Goal: Task Accomplishment & Management: Complete application form

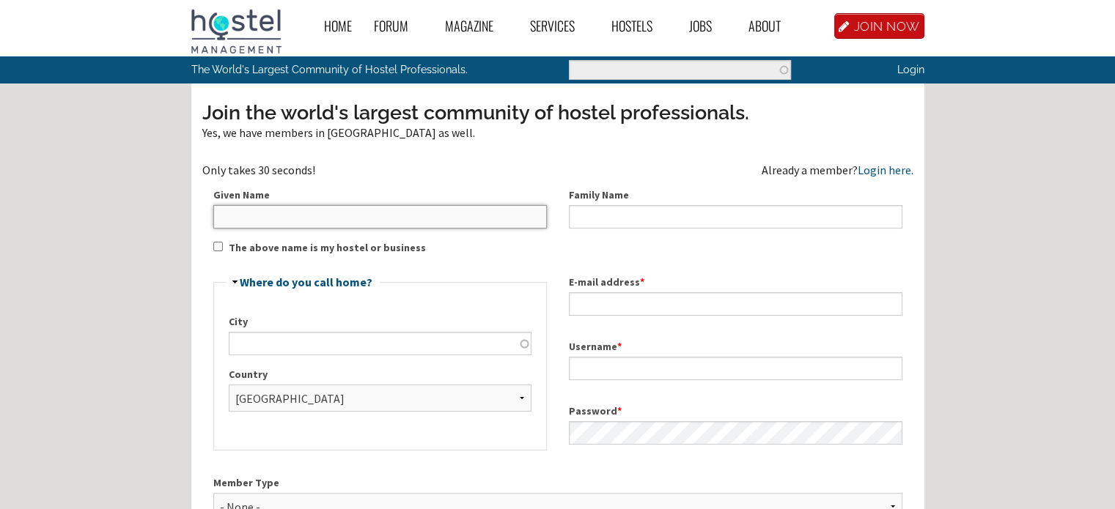
click at [290, 224] on input "Given Name" at bounding box center [380, 216] width 334 height 23
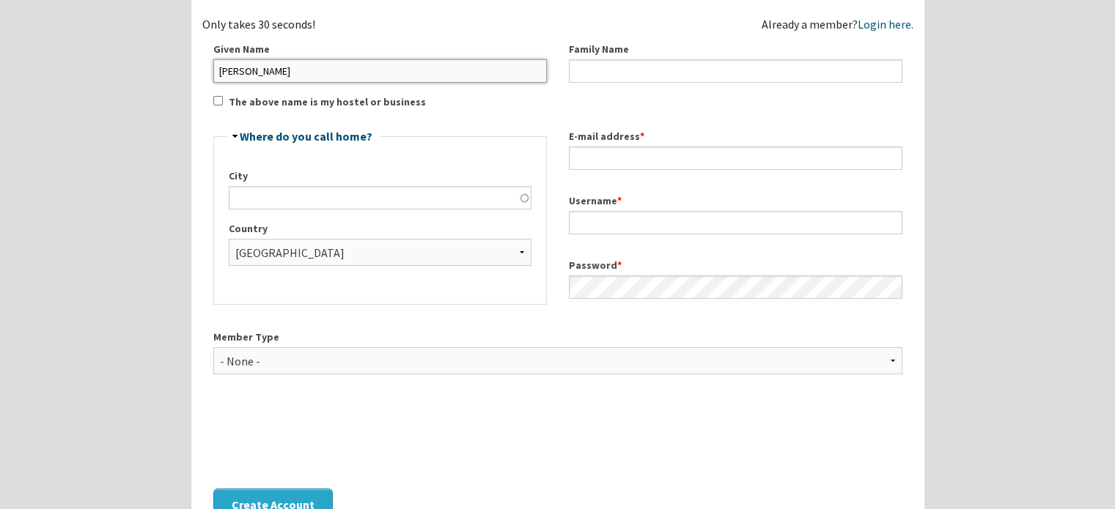
scroll to position [147, 0]
type input "[PERSON_NAME]"
click at [286, 202] on input "City" at bounding box center [380, 196] width 303 height 23
type input "ESHOWE"
type input "MOHAPI"
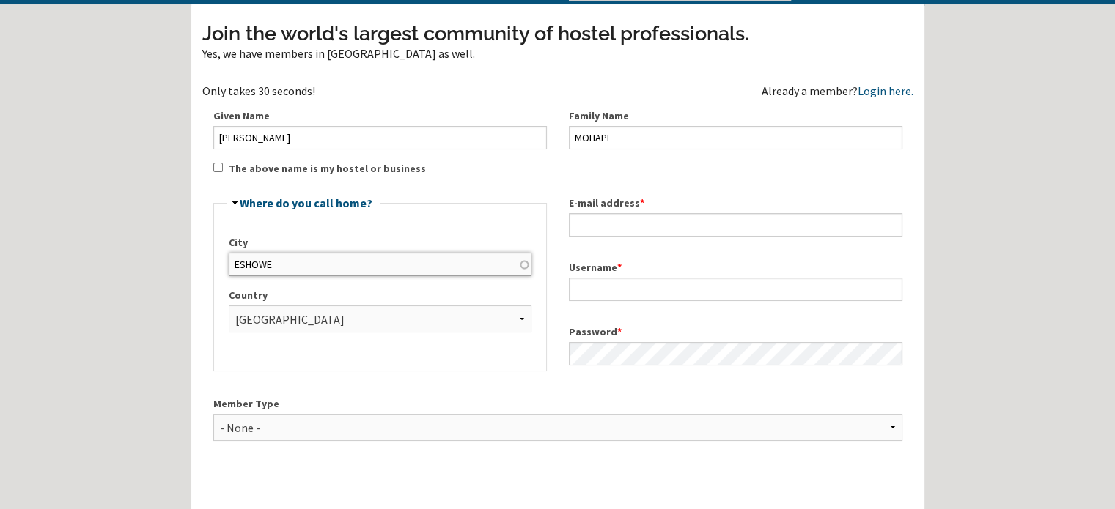
scroll to position [73, 0]
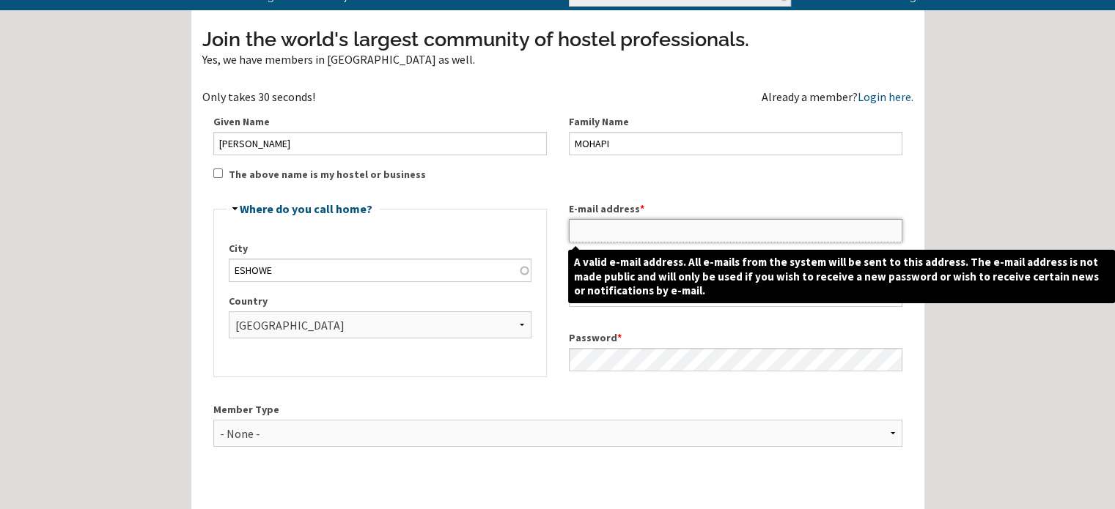
click at [605, 231] on input "E-mail address *" at bounding box center [736, 230] width 334 height 23
drag, startPoint x: 624, startPoint y: 232, endPoint x: 607, endPoint y: 229, distance: 17.0
click at [607, 229] on input "E-mail address *" at bounding box center [736, 230] width 334 height 23
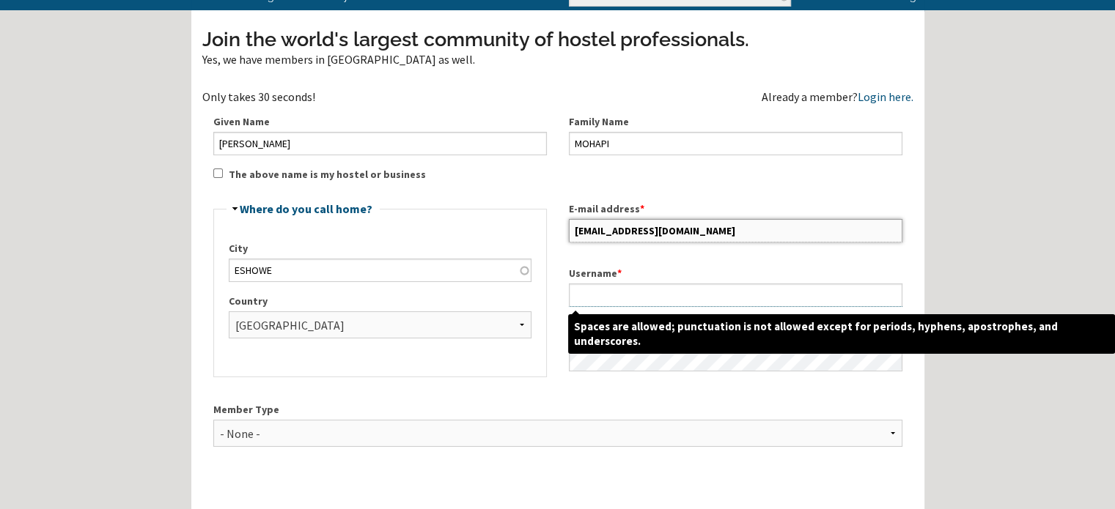
type input "[EMAIL_ADDRESS][DOMAIN_NAME]"
click at [626, 295] on input "Username *" at bounding box center [736, 295] width 334 height 23
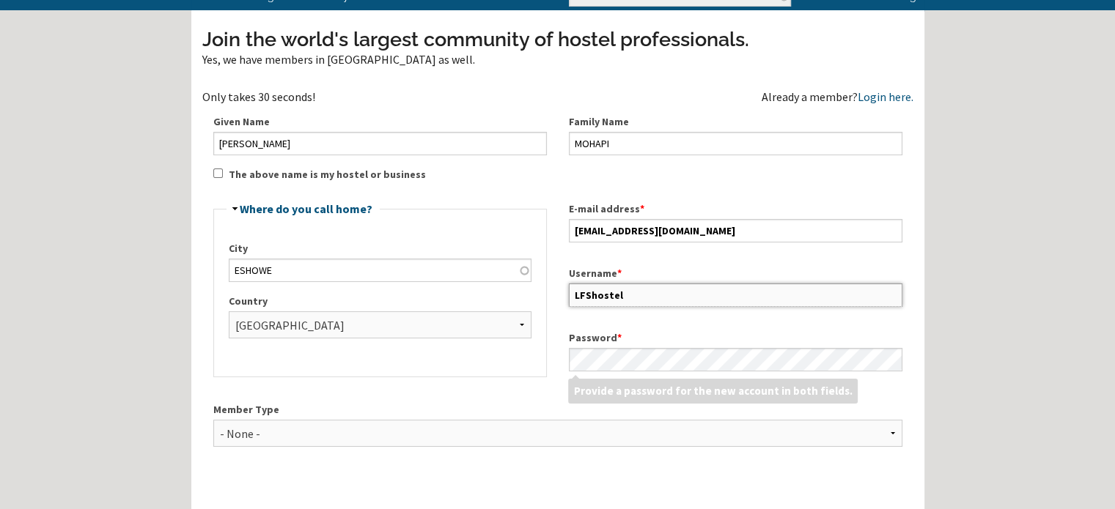
type input "LFShostel"
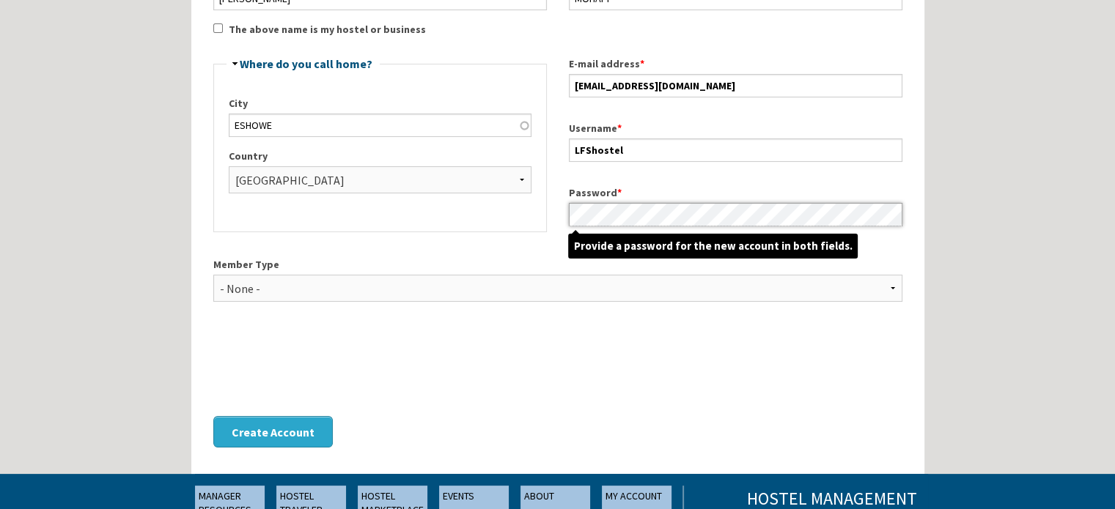
scroll to position [220, 0]
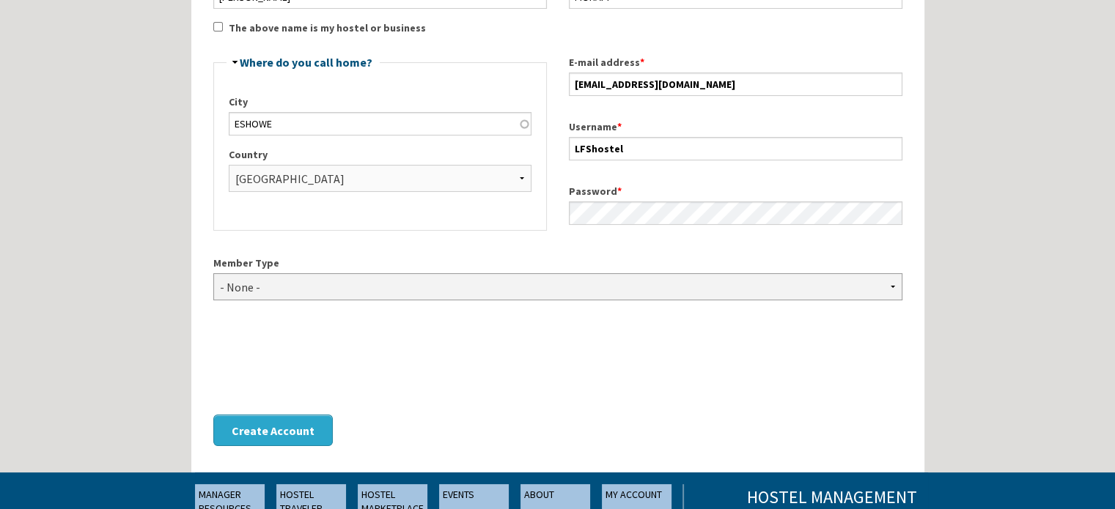
click at [891, 287] on select "- None - Hostel Owner Hostel Manager Hostel Investor Hostel Staff Hostel Volunt…" at bounding box center [557, 286] width 689 height 27
click at [937, 301] on div "Home Forum « Back Forum Forums Index « Back Forums Index New Posts Recent Activ…" at bounding box center [557, 245] width 1115 height 930
click at [891, 287] on select "- None - Hostel Owner Hostel Manager Hostel Investor Hostel Staff Hostel Volunt…" at bounding box center [557, 286] width 689 height 27
select select "1416"
click at [213, 273] on select "- None - Hostel Owner Hostel Manager Hostel Investor Hostel Staff Hostel Volunt…" at bounding box center [557, 286] width 689 height 27
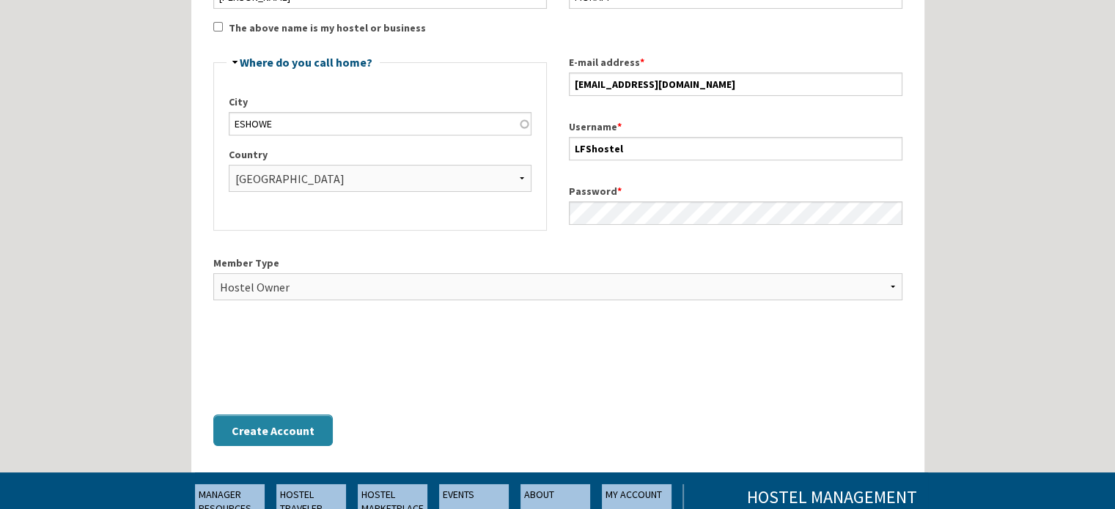
click at [304, 433] on button "Create Account" at bounding box center [272, 431] width 119 height 32
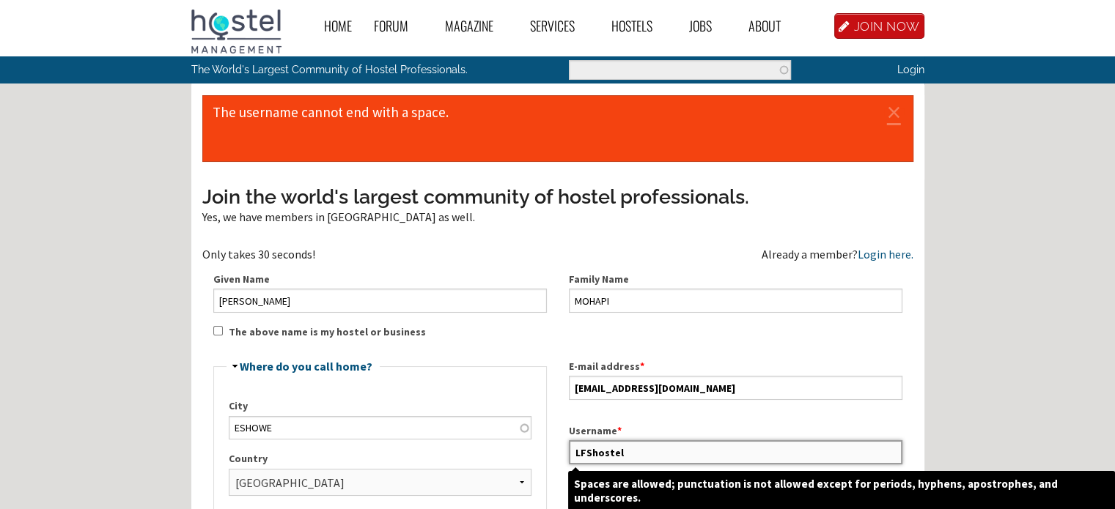
click at [628, 447] on input "LFShostel" at bounding box center [736, 452] width 334 height 23
click at [671, 449] on input "LFShostel" at bounding box center [736, 452] width 334 height 23
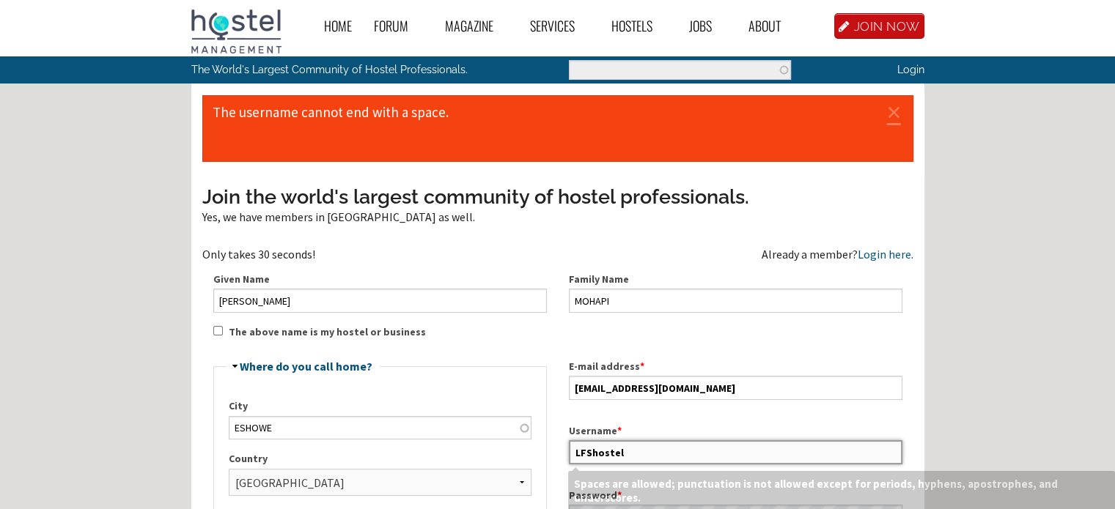
drag, startPoint x: 653, startPoint y: 449, endPoint x: 542, endPoint y: 451, distance: 111.4
click at [542, 451] on div "Join the world's largest community of hostel professionals. Yes, we have member…" at bounding box center [557, 473] width 711 height 581
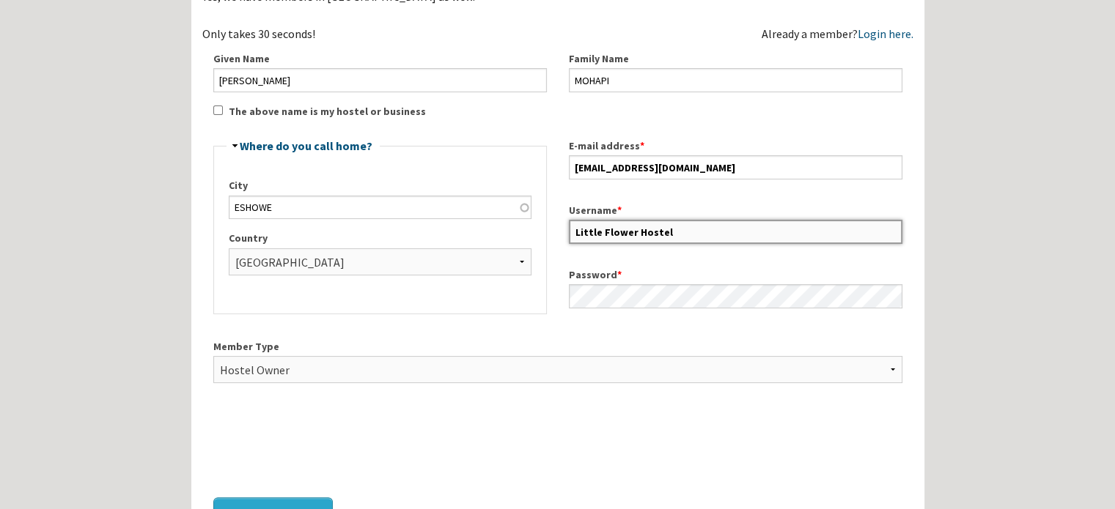
scroll to position [293, 0]
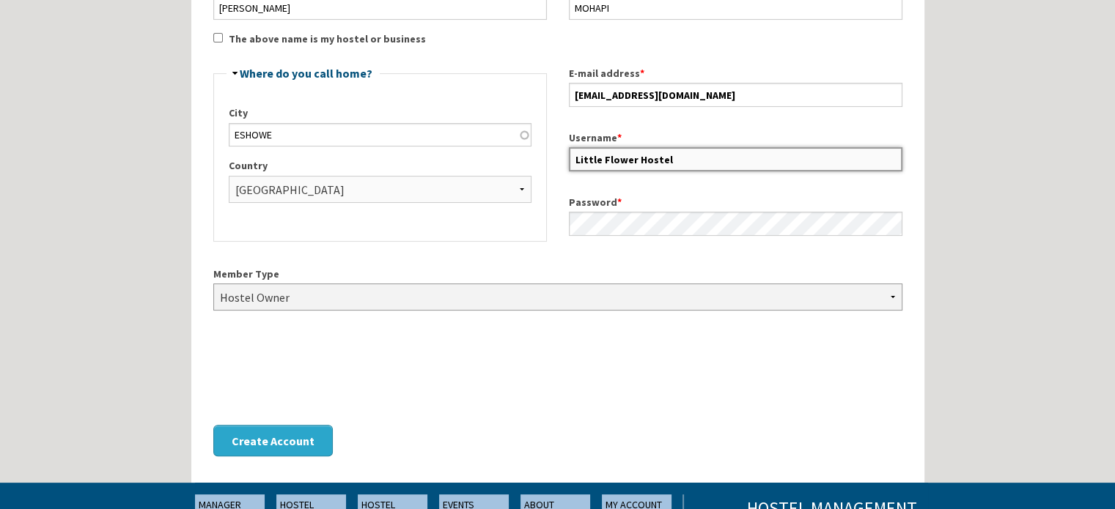
type input "Little Flower Hostel"
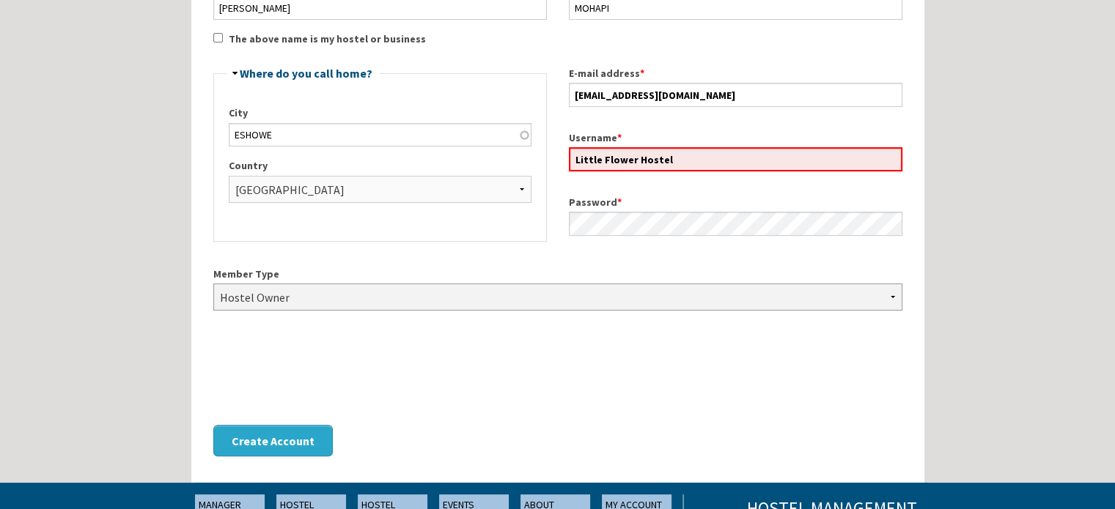
click at [819, 296] on select "- None - Hostel Owner Hostel Manager Hostel Investor Hostel Staff Hostel Volunt…" at bounding box center [557, 297] width 689 height 27
select select "1419"
click at [213, 284] on select "- None - Hostel Owner Hostel Manager Hostel Investor Hostel Staff Hostel Volunt…" at bounding box center [557, 297] width 689 height 27
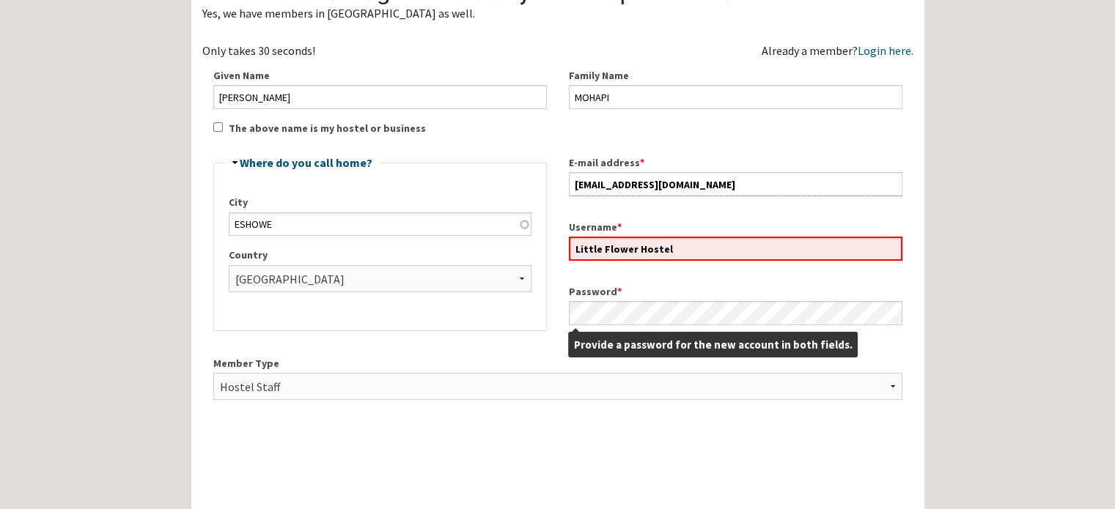
scroll to position [147, 0]
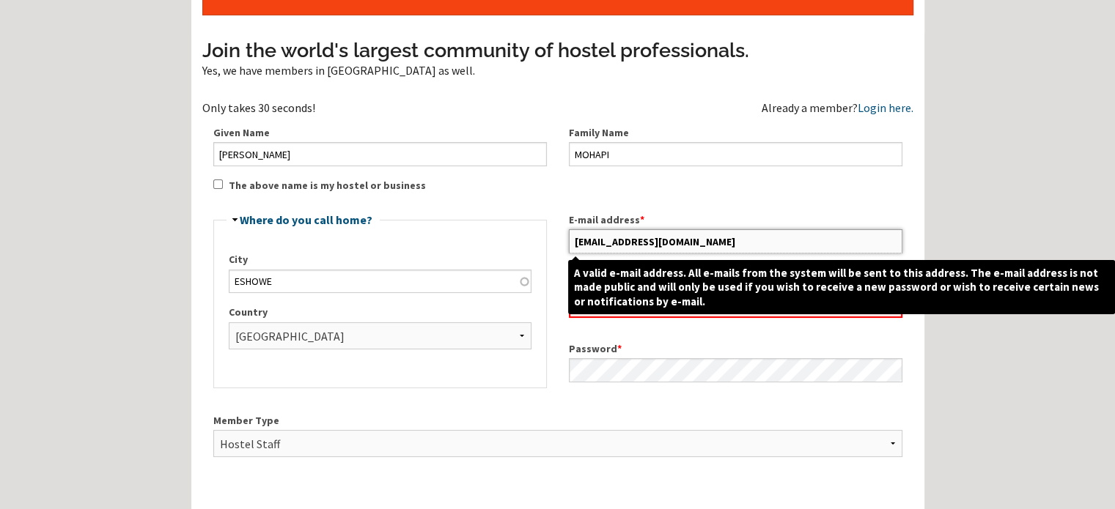
click at [690, 243] on input "[EMAIL_ADDRESS][DOMAIN_NAME]" at bounding box center [736, 240] width 334 height 23
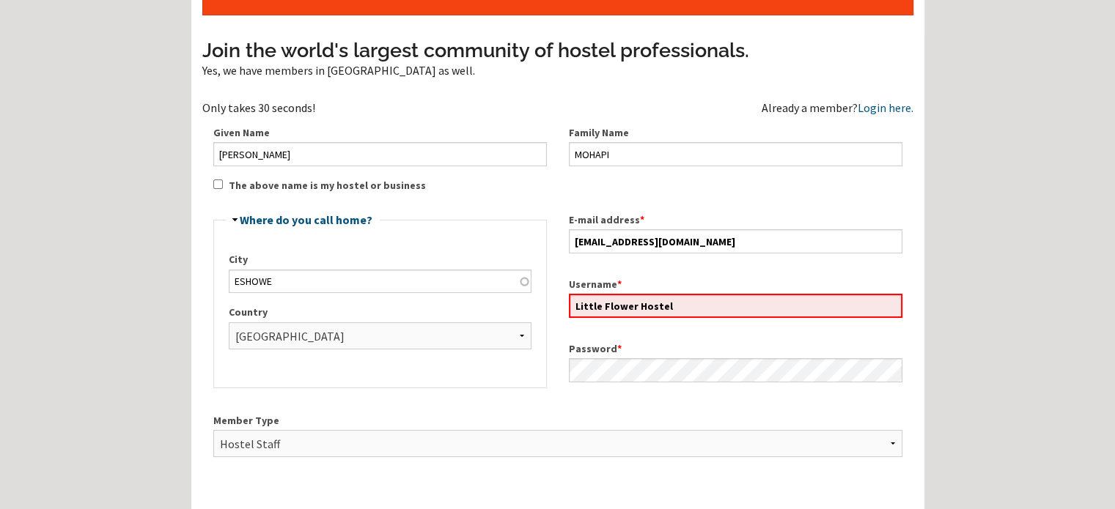
click at [831, 474] on div "Member Type - None - Hostel Owner Hostel Manager Hostel Investor Hostel Staff H…" at bounding box center [557, 442] width 711 height 80
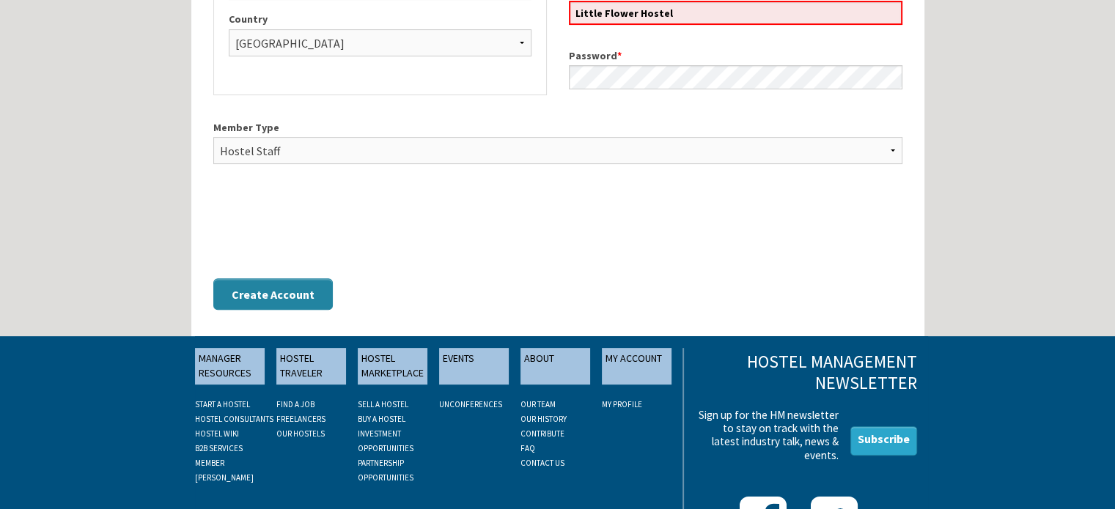
click at [235, 297] on button "Create Account" at bounding box center [272, 295] width 119 height 32
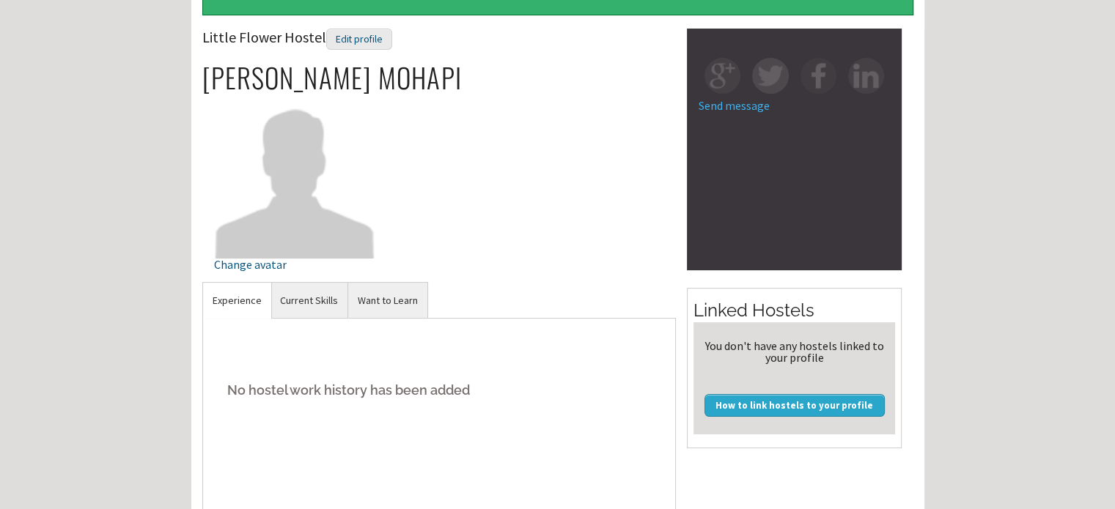
scroll to position [147, 0]
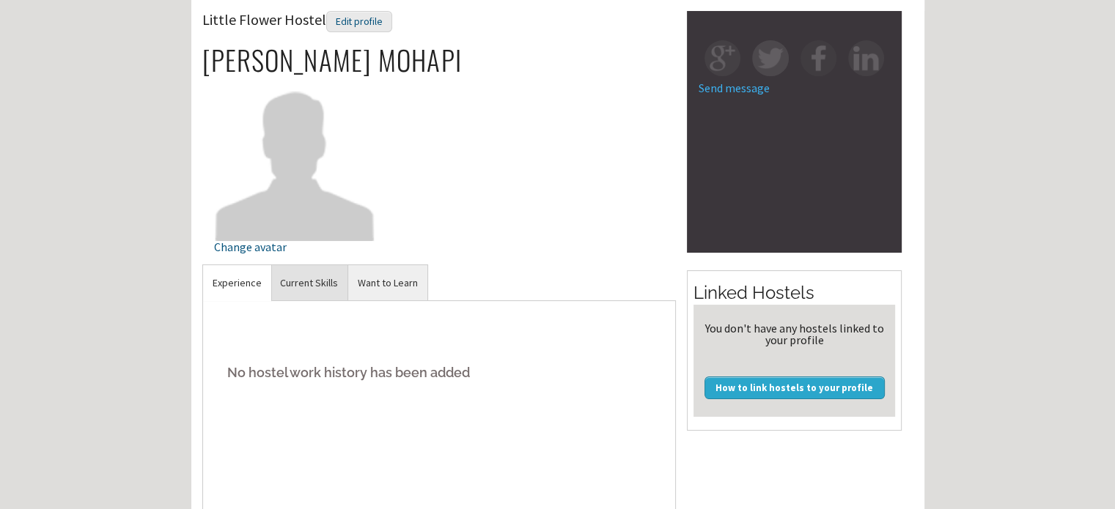
click at [310, 282] on link "Current Skills" at bounding box center [308, 283] width 77 height 36
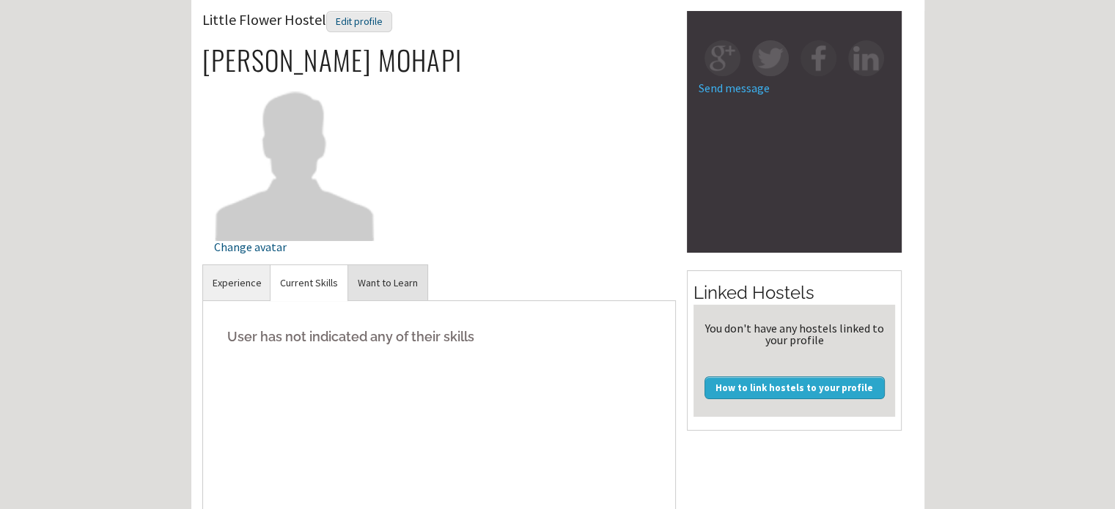
click at [380, 278] on link "Want to Learn" at bounding box center [387, 283] width 79 height 36
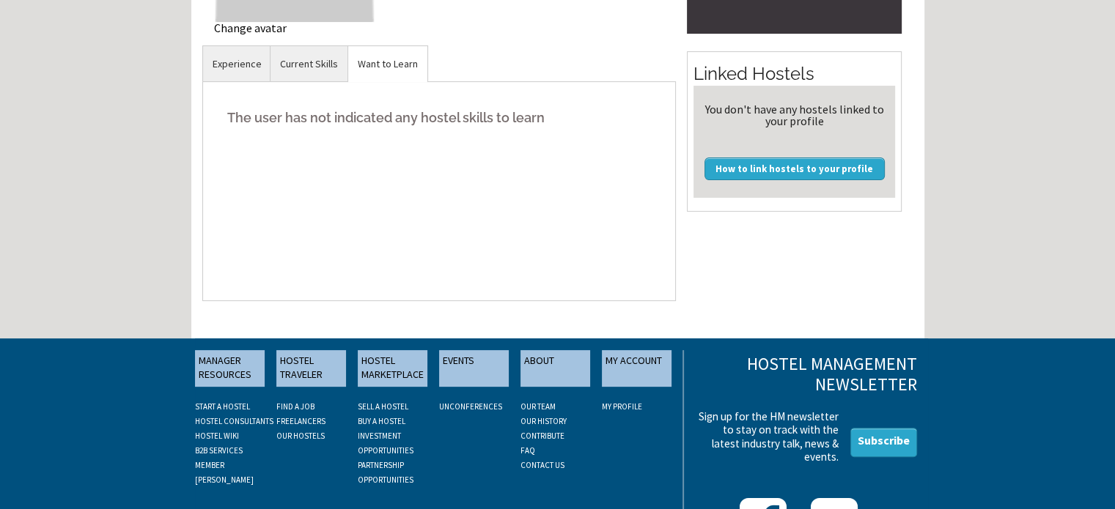
scroll to position [366, 0]
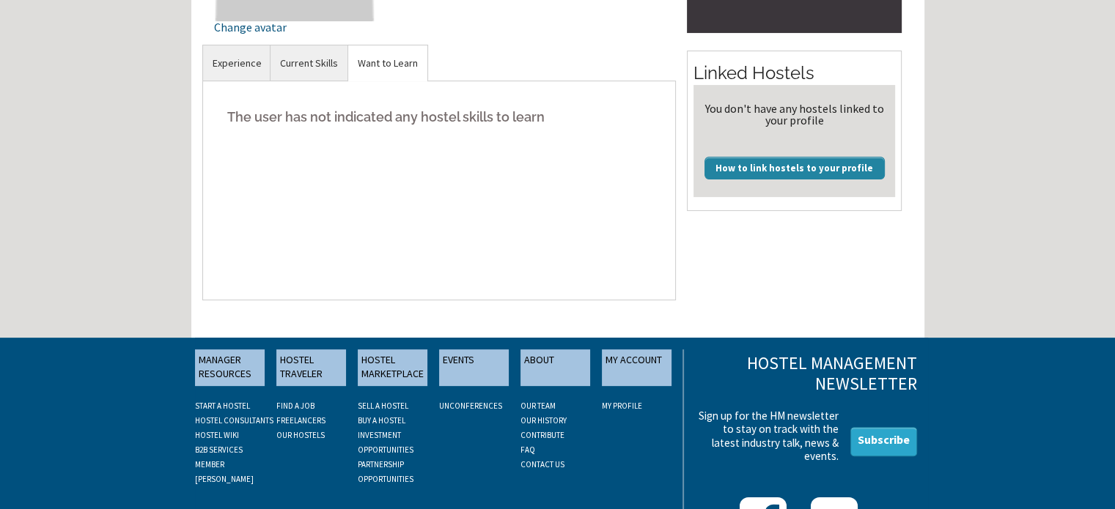
click at [781, 171] on link "How to link hostels to your profile" at bounding box center [794, 168] width 180 height 22
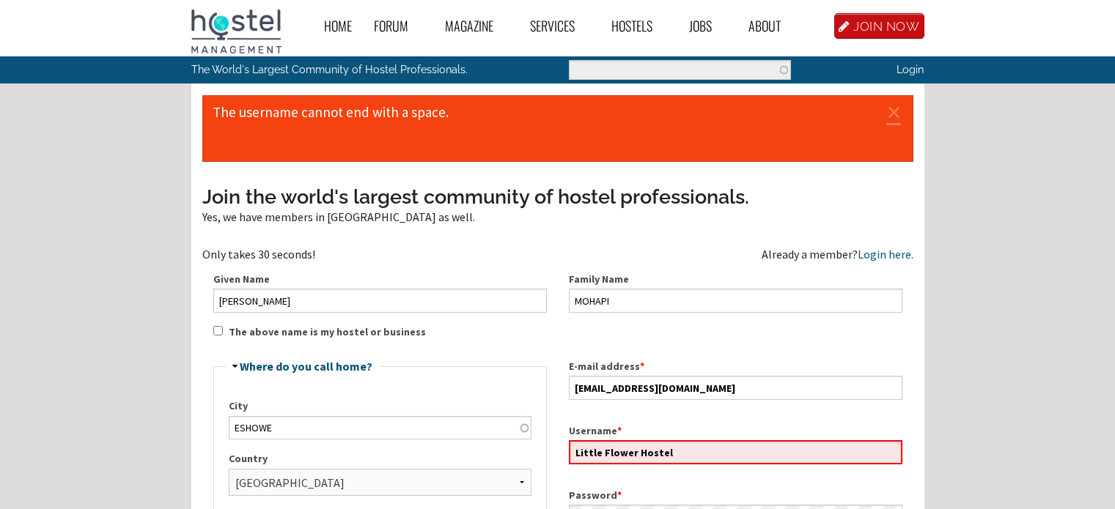
select select "1419"
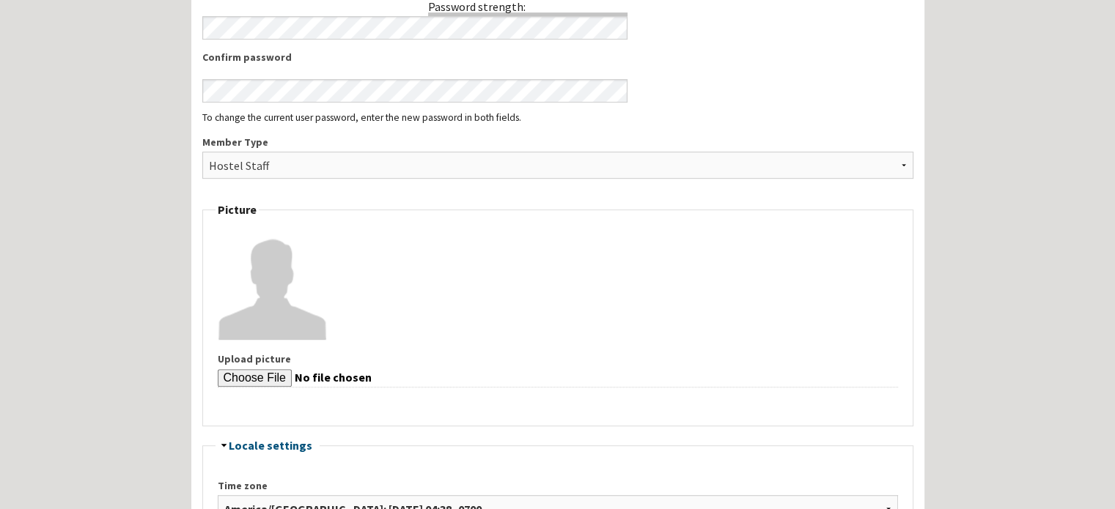
scroll to position [600, 0]
